Goal: Find specific page/section: Find specific page/section

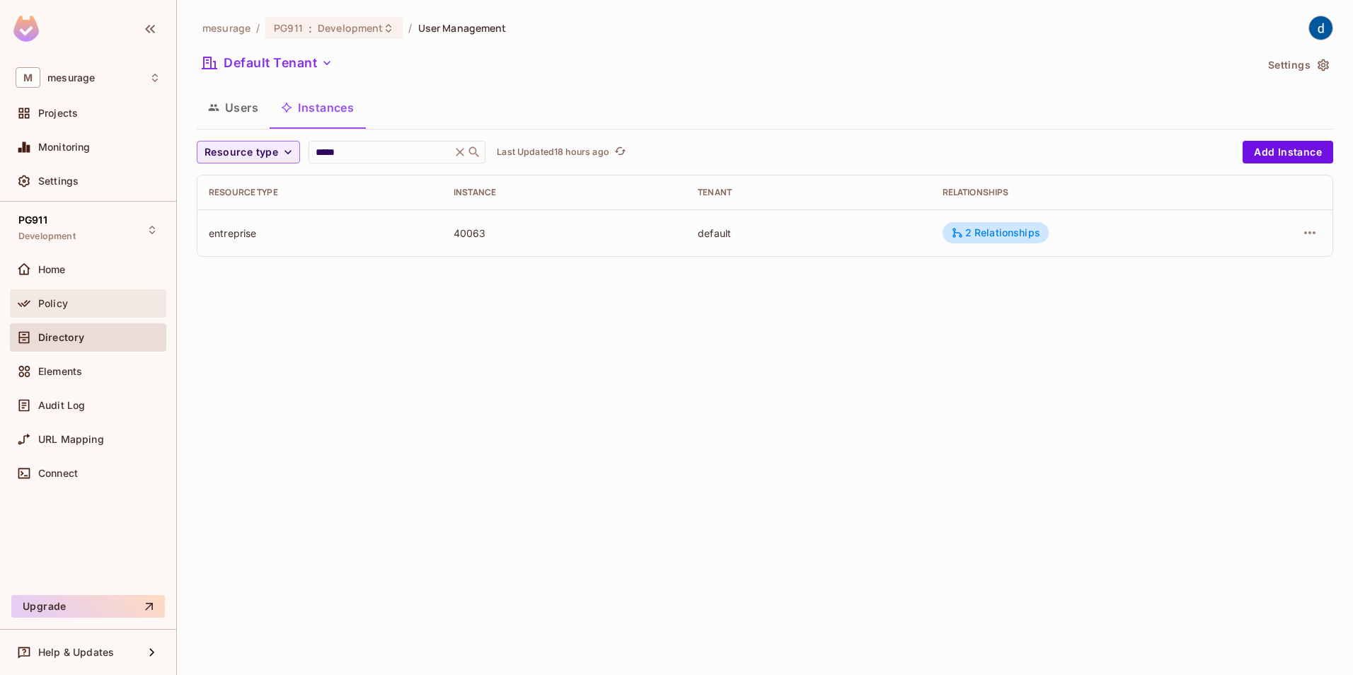
click at [43, 304] on span "Policy" at bounding box center [53, 303] width 30 height 11
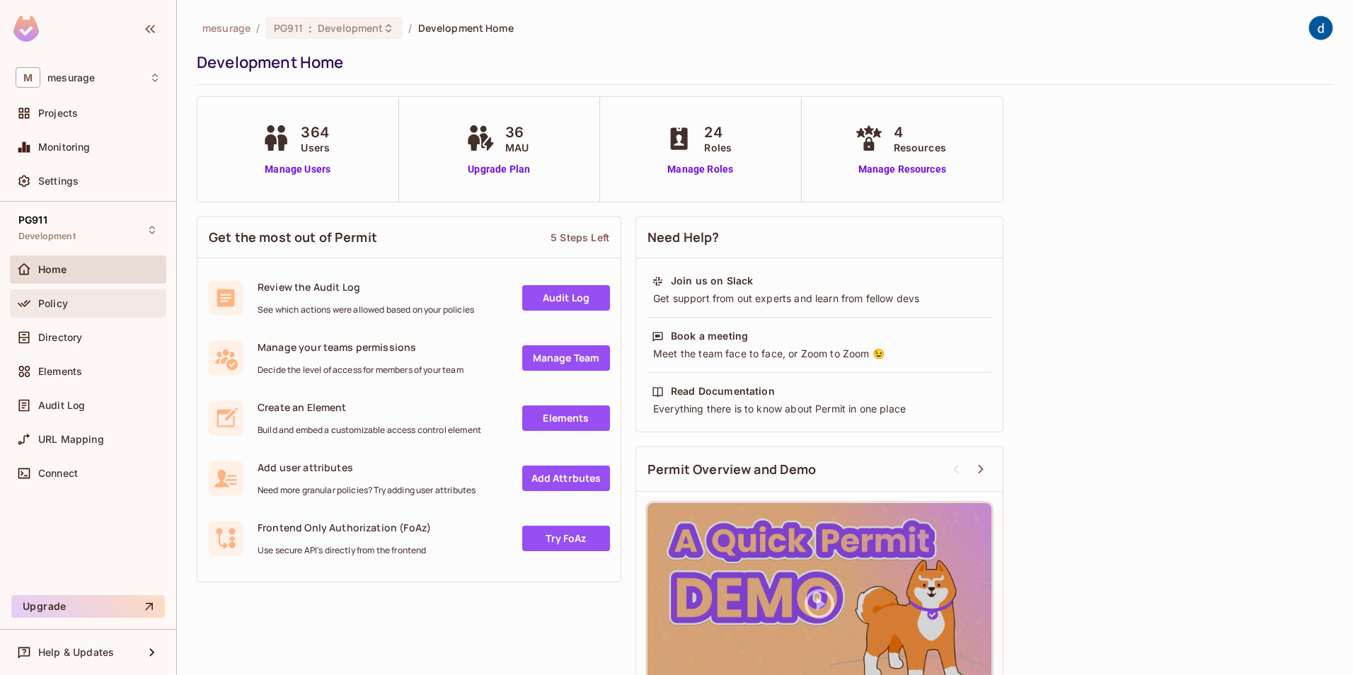
click at [40, 307] on span "Policy" at bounding box center [53, 303] width 30 height 11
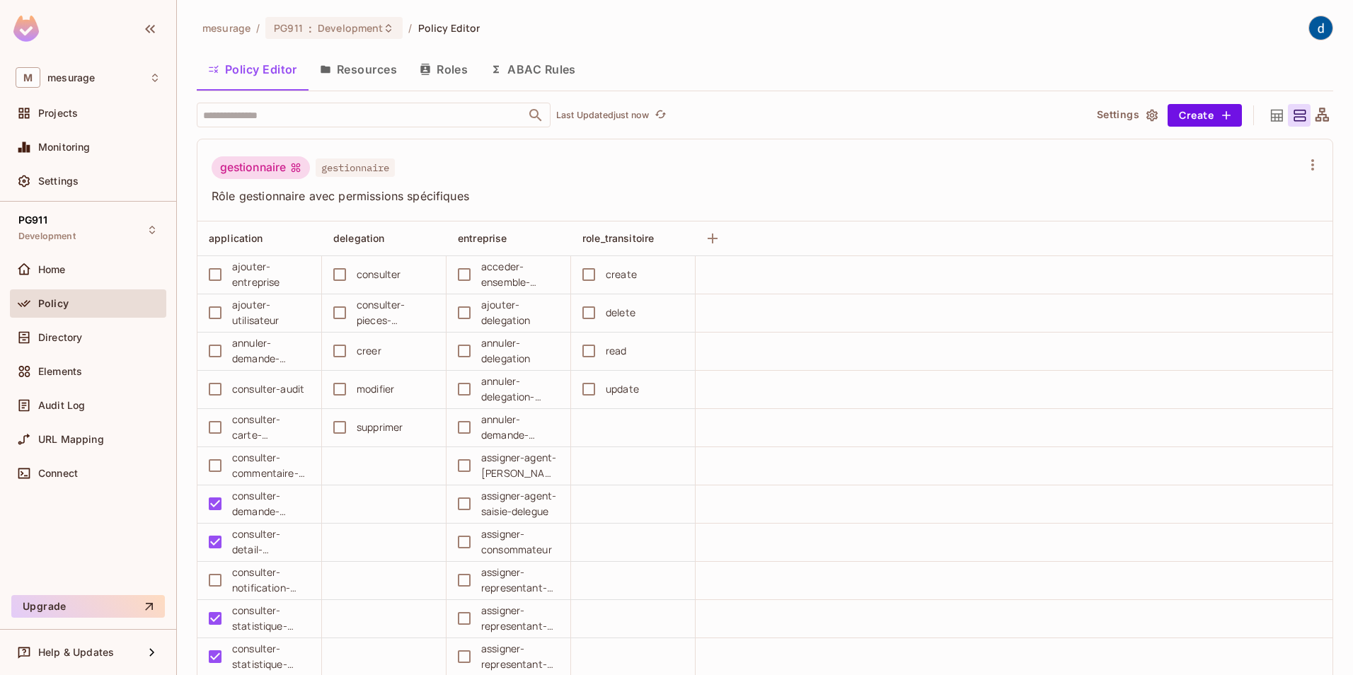
click at [375, 68] on button "Resources" at bounding box center [358, 69] width 100 height 35
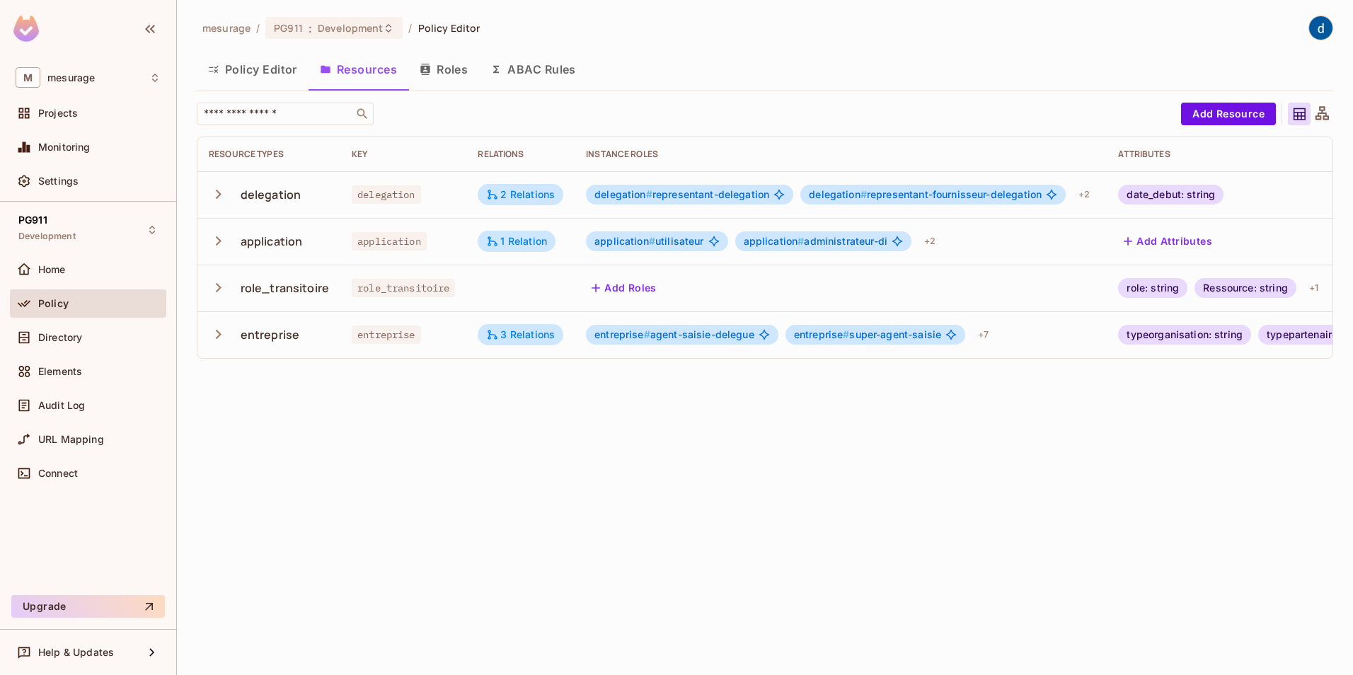
click at [217, 335] on icon "button" at bounding box center [218, 334] width 19 height 19
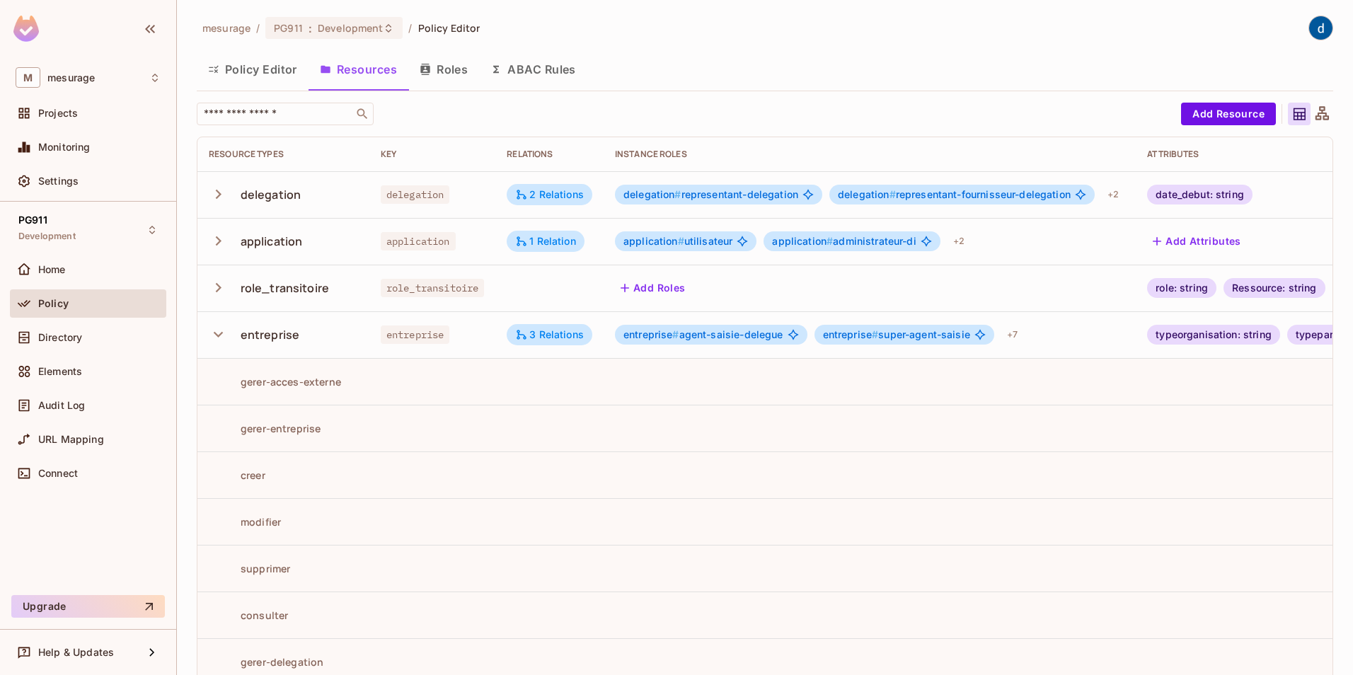
click at [217, 335] on icon "button" at bounding box center [218, 335] width 9 height 6
